Goal: Information Seeking & Learning: Learn about a topic

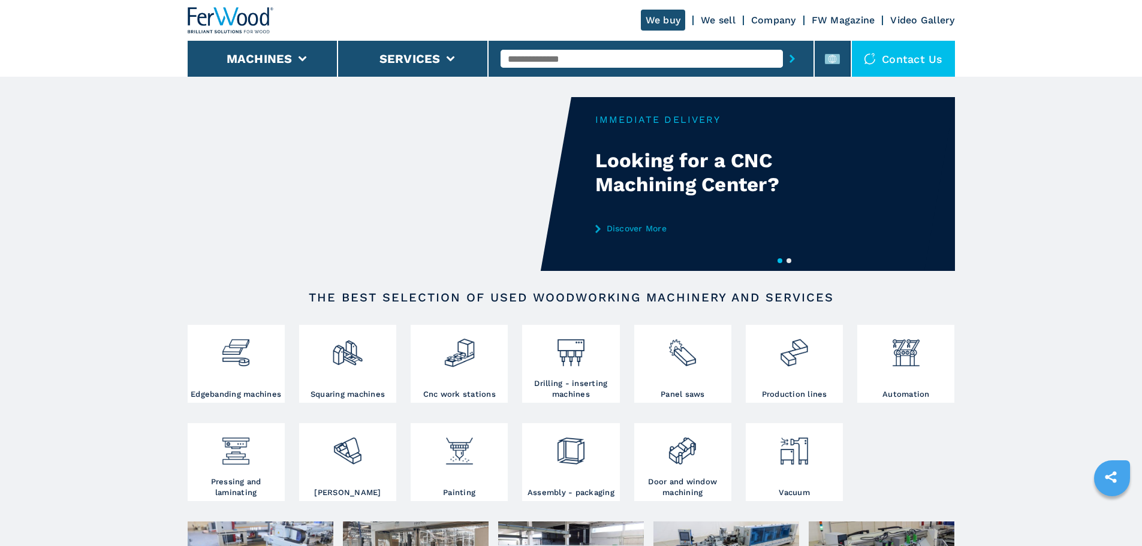
click at [558, 61] on input "text" at bounding box center [642, 59] width 282 height 18
click at [585, 79] on div "FW DET LINE" at bounding box center [642, 79] width 282 height 22
type input "**********"
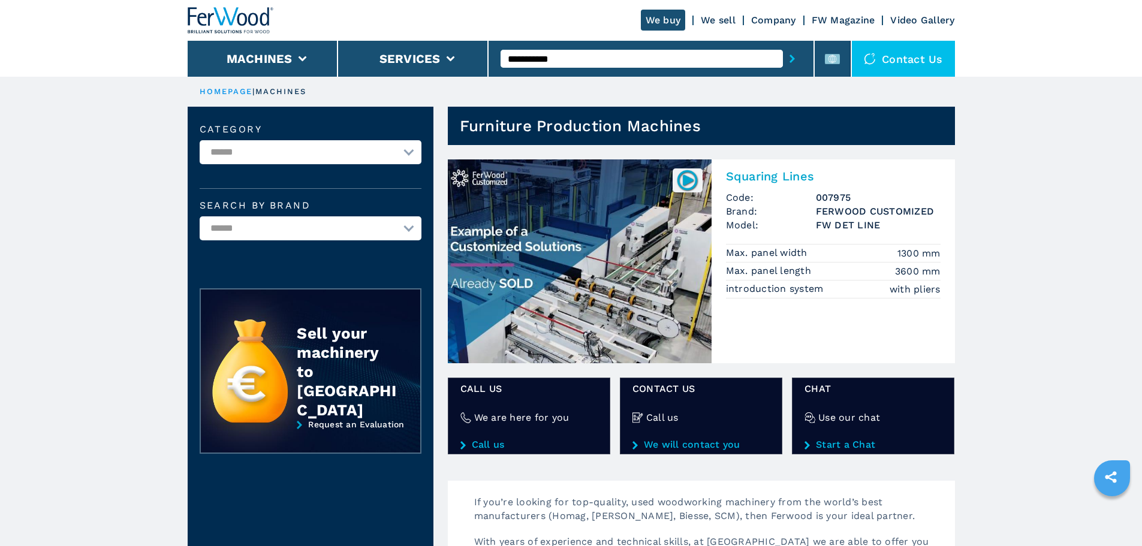
click at [809, 175] on h2 "Squaring Lines" at bounding box center [833, 176] width 215 height 14
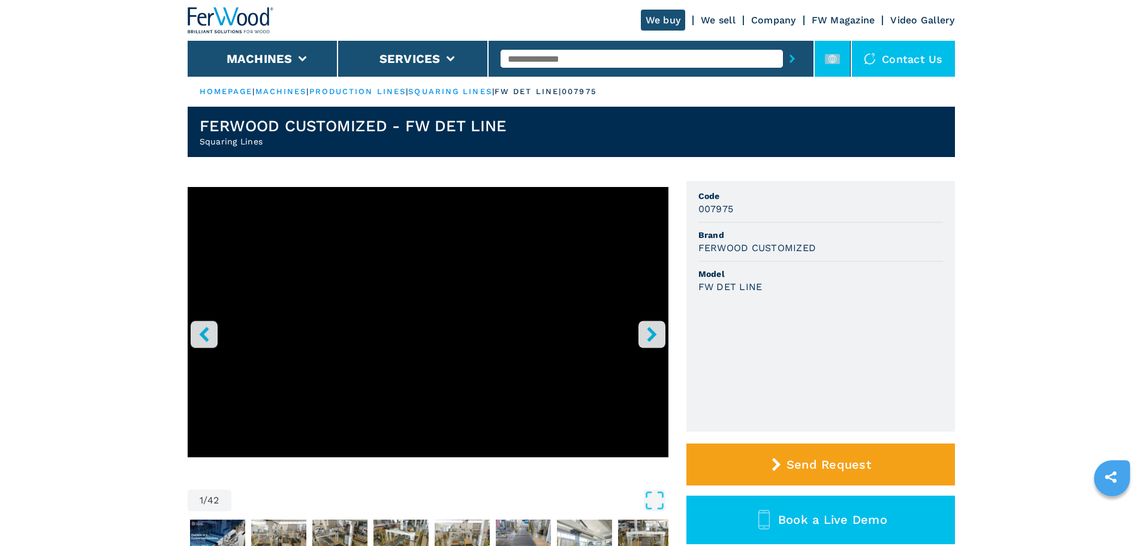
click at [835, 70] on li at bounding box center [833, 59] width 36 height 36
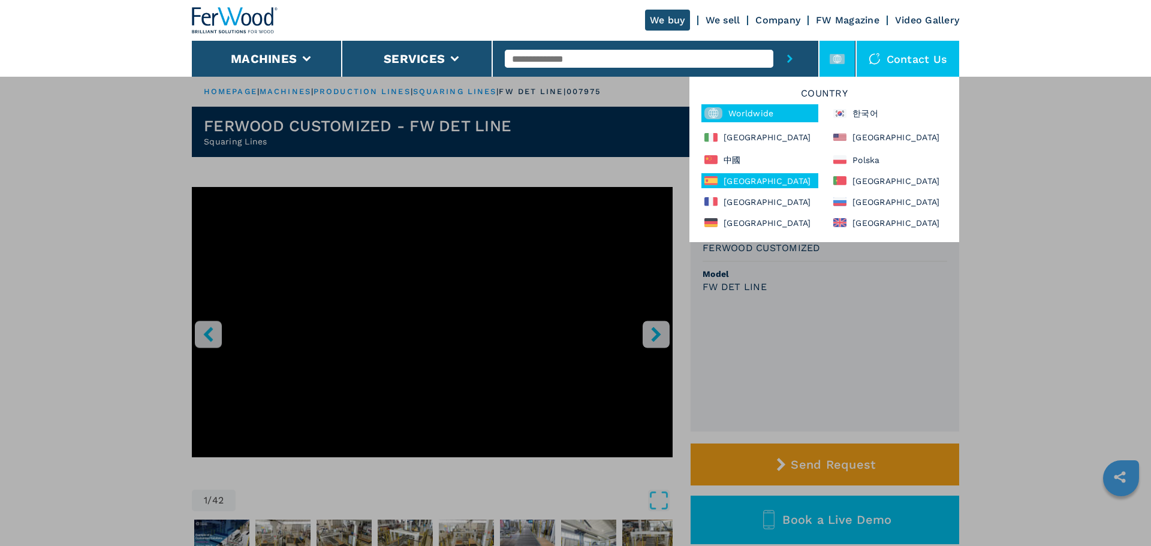
click at [764, 178] on div "[GEOGRAPHIC_DATA]" at bounding box center [760, 180] width 117 height 15
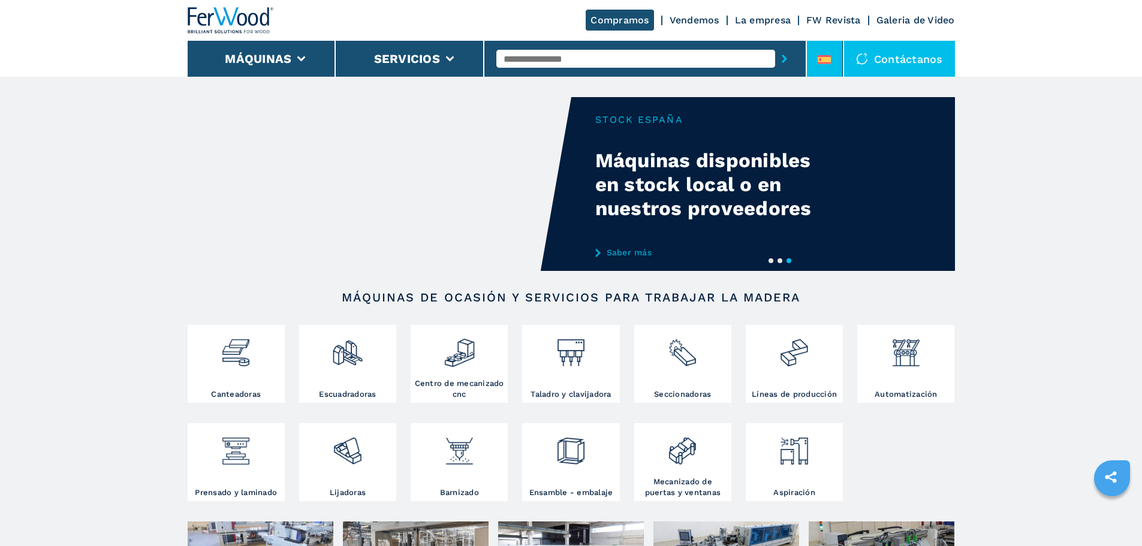
click at [832, 64] on li at bounding box center [825, 59] width 36 height 36
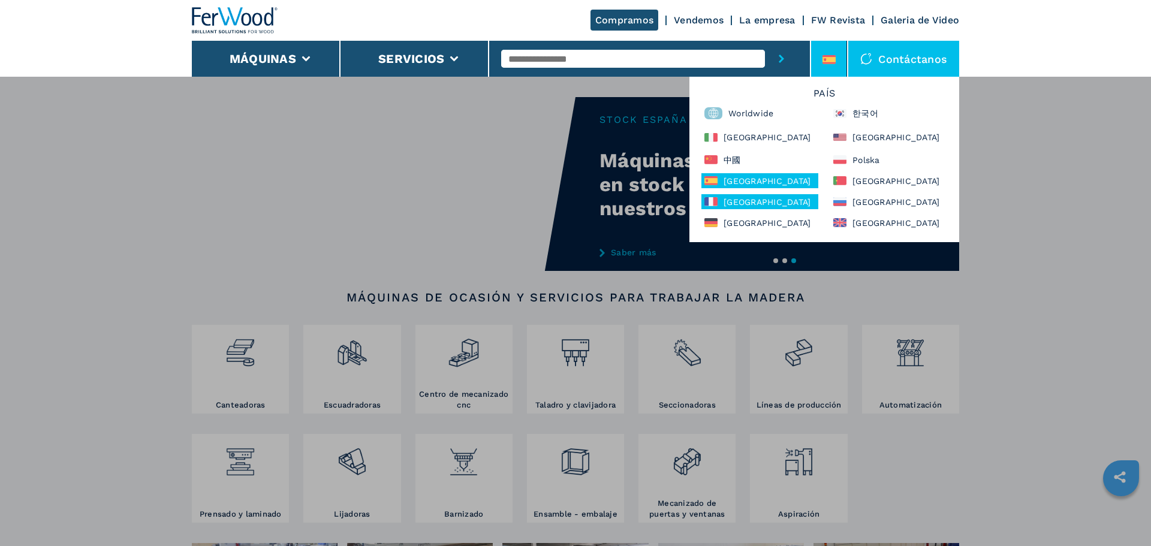
click at [761, 204] on div "[GEOGRAPHIC_DATA]" at bounding box center [760, 201] width 117 height 15
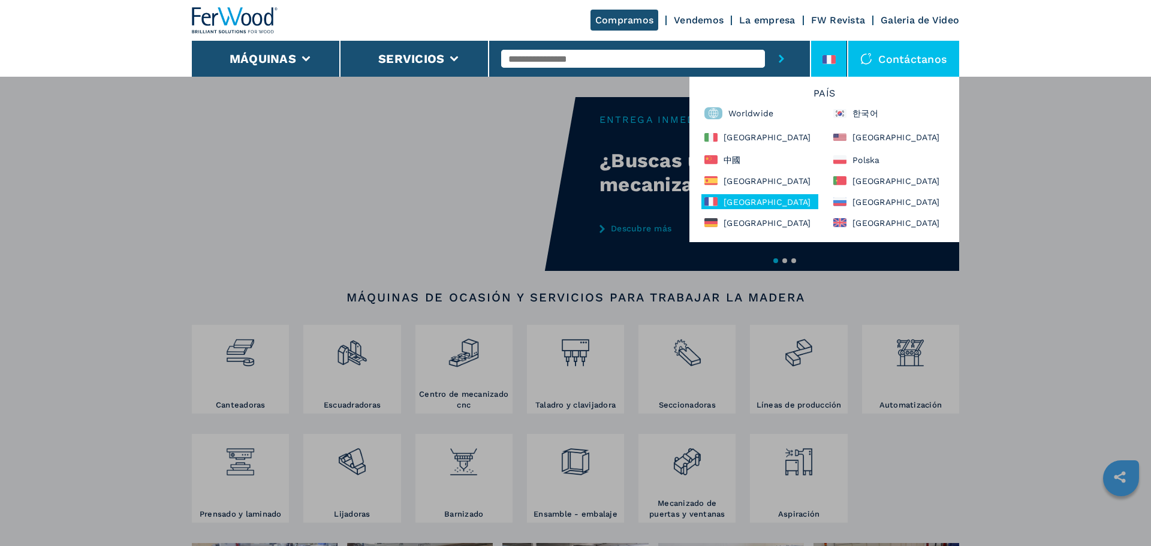
click at [771, 202] on div "[GEOGRAPHIC_DATA]" at bounding box center [760, 201] width 117 height 15
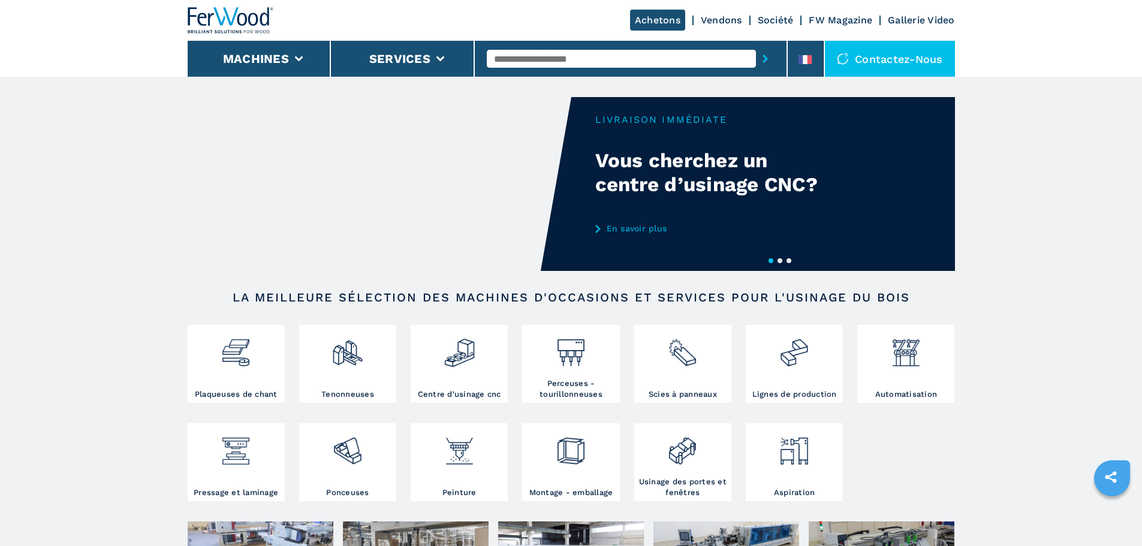
click at [786, 61] on div at bounding box center [631, 59] width 313 height 36
click at [831, 61] on div "Contactez-nous" at bounding box center [890, 59] width 130 height 36
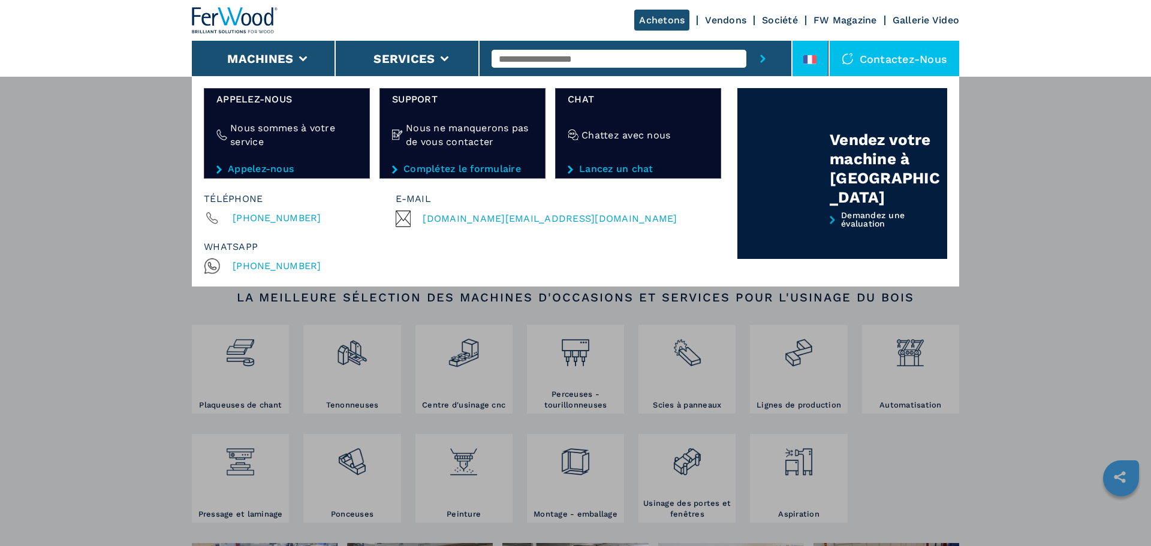
click at [817, 59] on li at bounding box center [811, 59] width 36 height 36
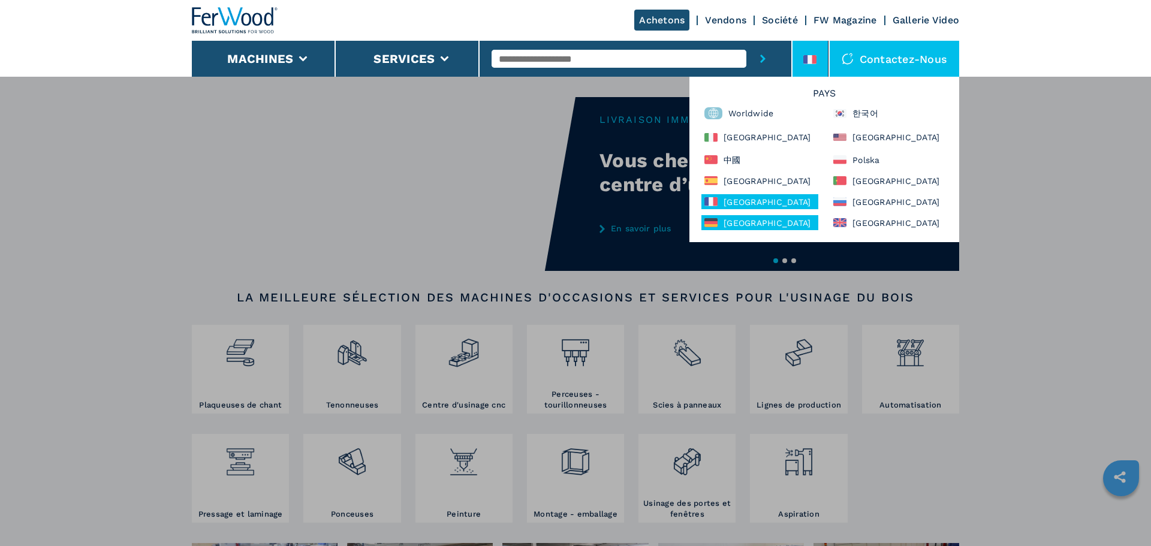
click at [759, 219] on div "[GEOGRAPHIC_DATA]" at bounding box center [760, 222] width 117 height 15
